Goal: Task Accomplishment & Management: Manage account settings

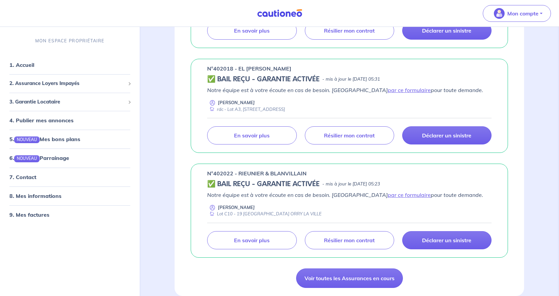
scroll to position [470, 0]
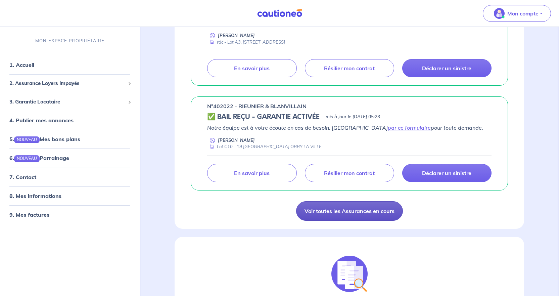
click at [344, 214] on link "Voir toutes les Assurances en cours" at bounding box center [349, 210] width 107 height 19
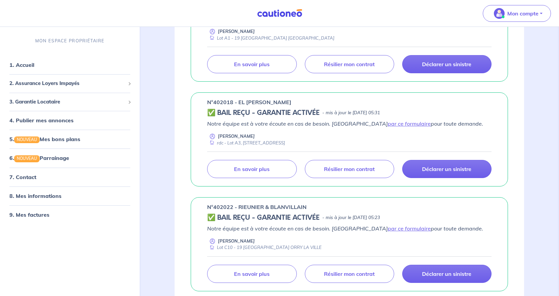
scroll to position [436, 0]
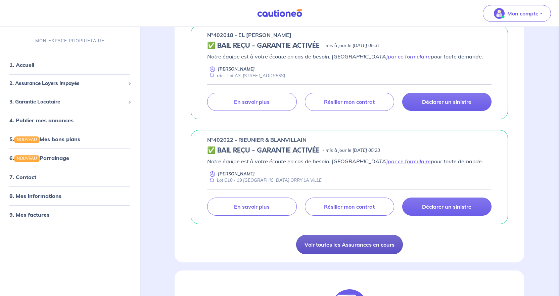
click at [352, 244] on link "Voir toutes les Assurances en cours" at bounding box center [349, 244] width 107 height 19
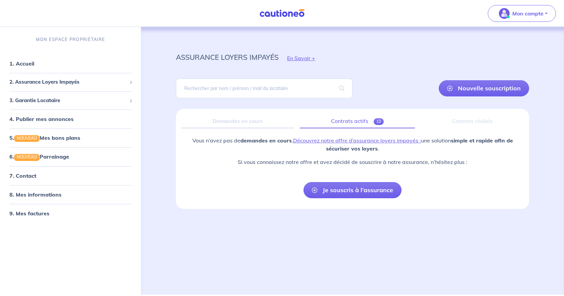
click at [358, 123] on link "Contrats actifs 10" at bounding box center [357, 121] width 115 height 14
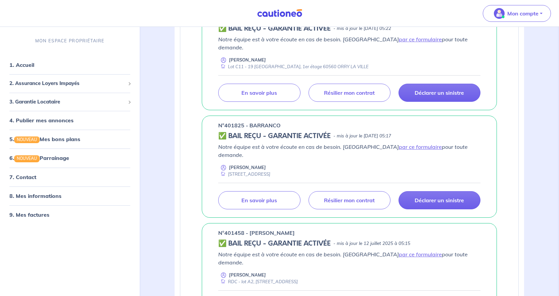
scroll to position [739, 0]
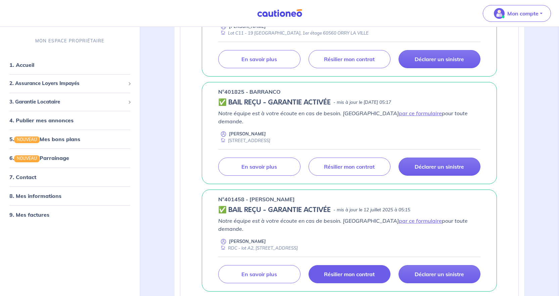
click at [340, 265] on link "Résilier mon contrat" at bounding box center [350, 274] width 82 height 18
drag, startPoint x: 244, startPoint y: 142, endPoint x: 225, endPoint y: 141, distance: 19.5
click at [225, 195] on p "n°401458 - [PERSON_NAME]" at bounding box center [256, 199] width 77 height 8
copy p "401458"
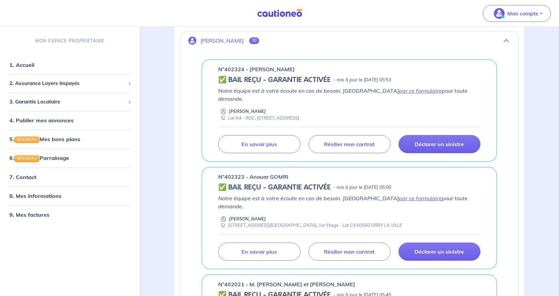
scroll to position [83, 0]
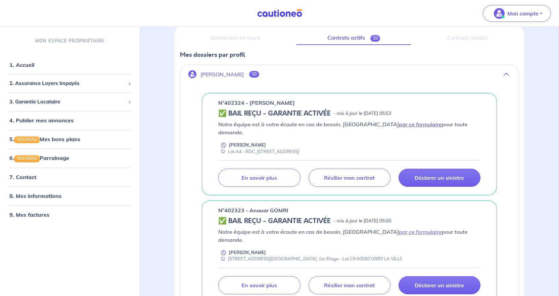
click at [399, 125] on link "par ce formulaire" at bounding box center [420, 124] width 43 height 7
